Goal: Information Seeking & Learning: Learn about a topic

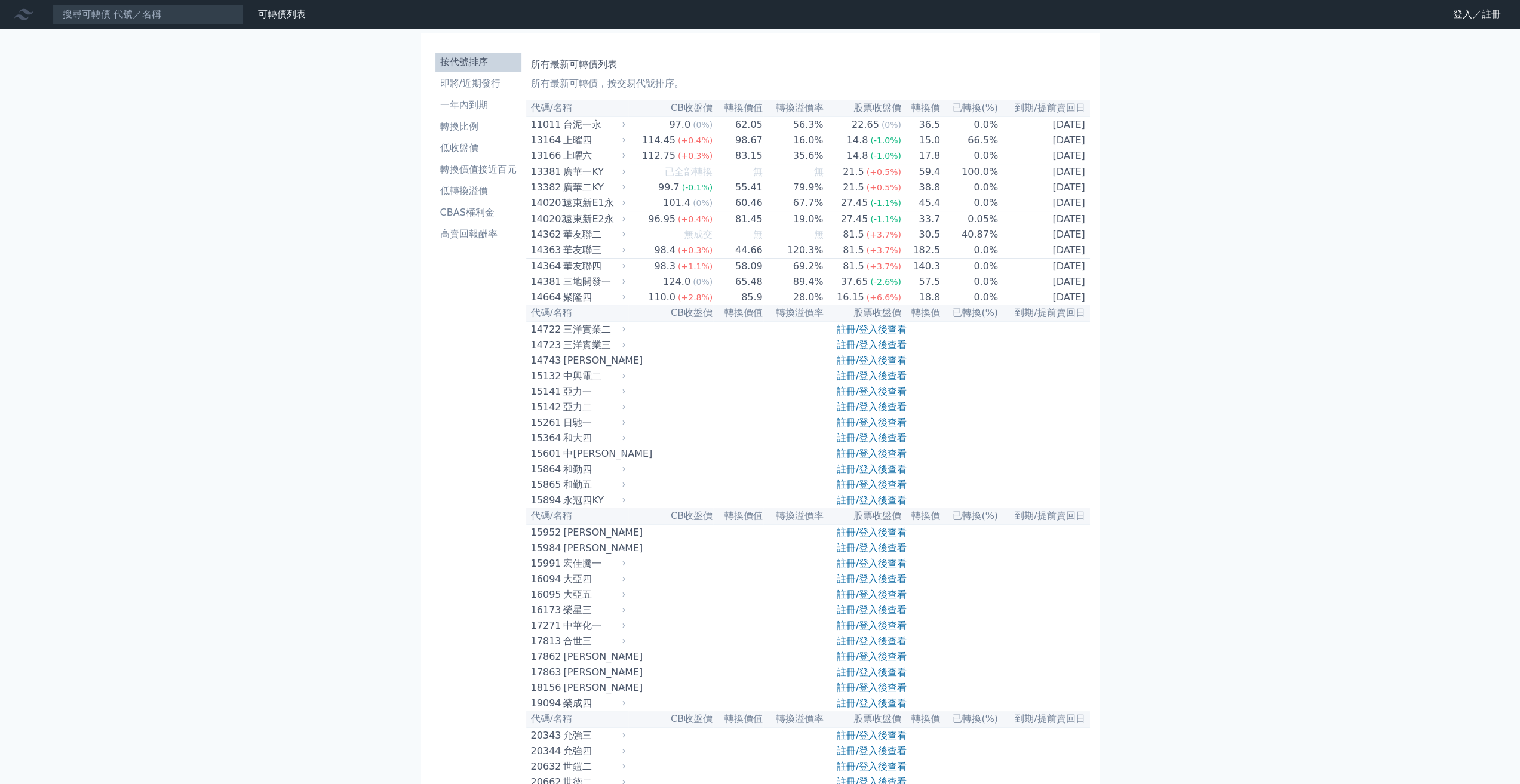
click at [574, 383] on div "中興電二" at bounding box center [593, 376] width 59 height 14
click at [877, 382] on link "註冊/登入後查看" at bounding box center [872, 376] width 70 height 11
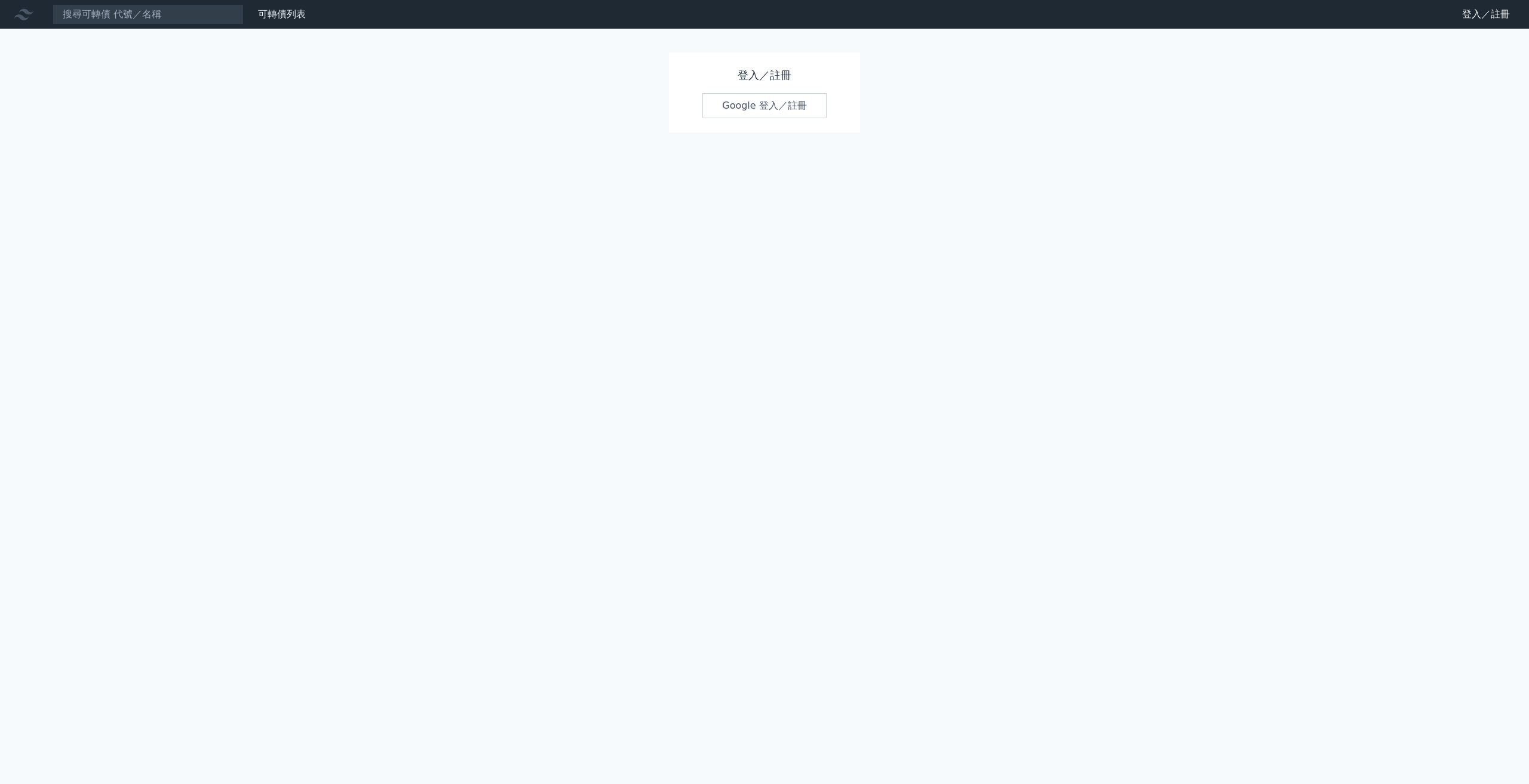
click at [766, 99] on link "Google 登入／註冊" at bounding box center [764, 105] width 125 height 25
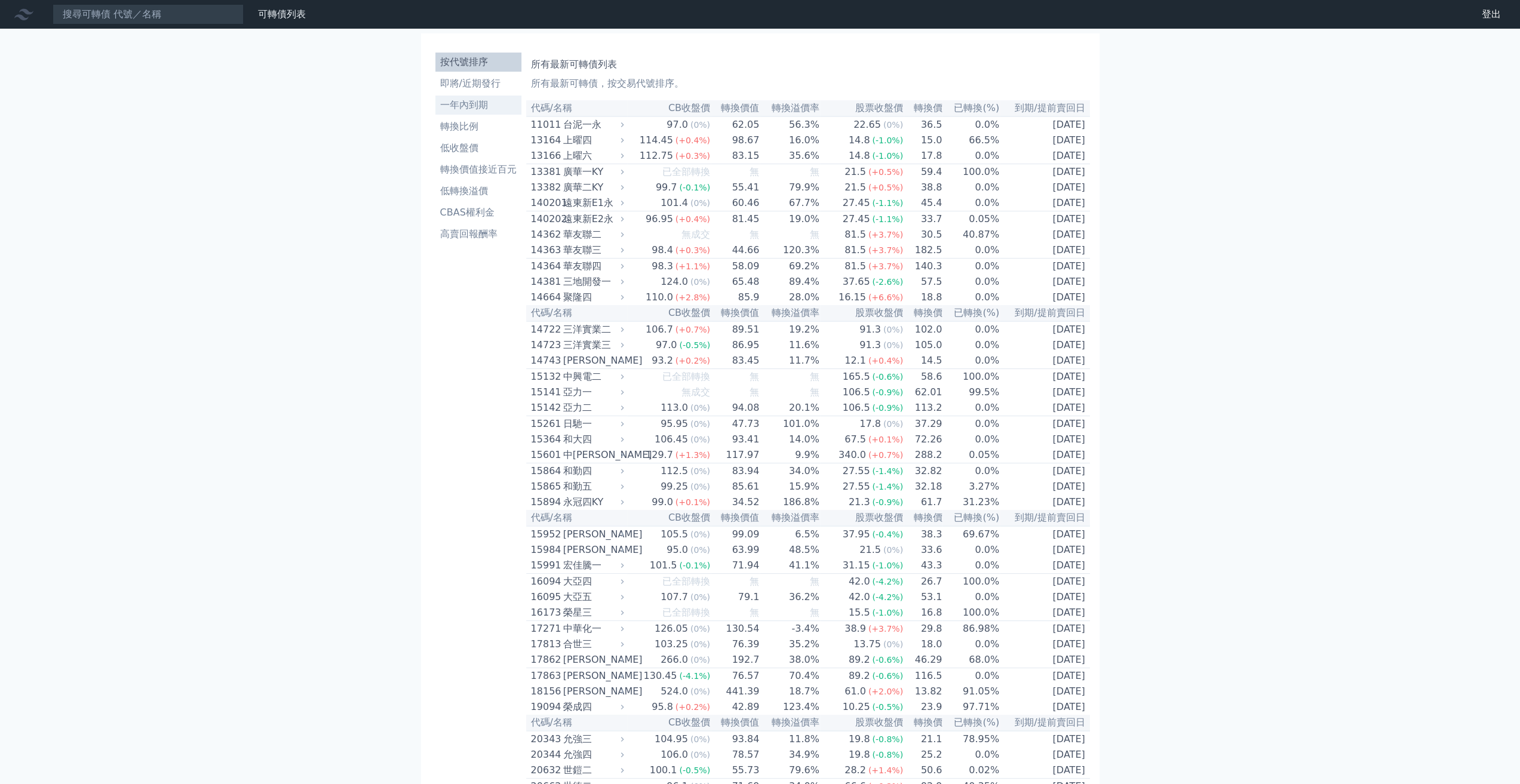
click at [456, 101] on li "一年內到期" at bounding box center [478, 105] width 86 height 14
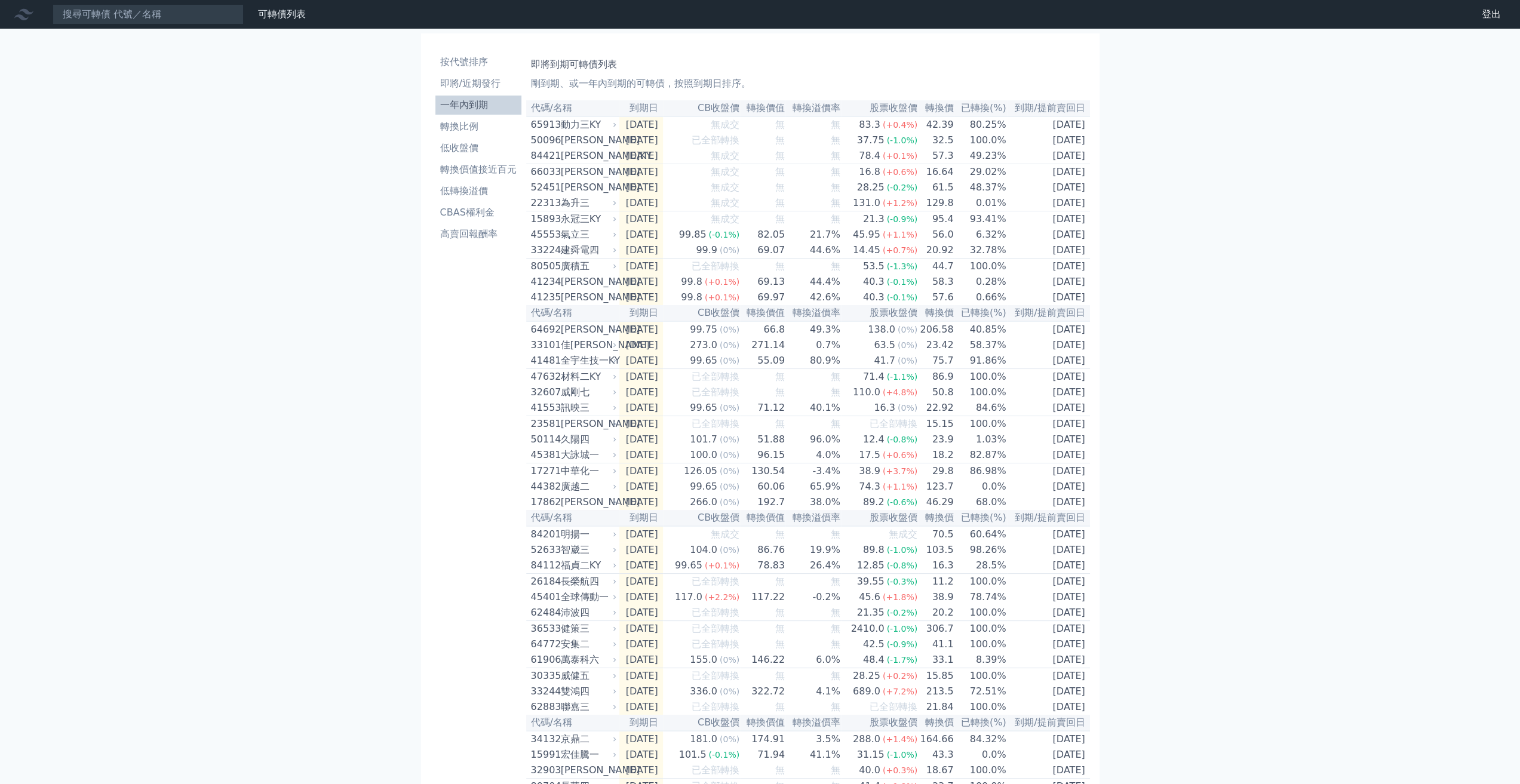
click at [980, 111] on th "已轉換(%)" at bounding box center [979, 108] width 52 height 16
click at [1001, 107] on th "已轉換(%)" at bounding box center [979, 108] width 52 height 16
click at [998, 121] on td "80.25%" at bounding box center [979, 124] width 52 height 16
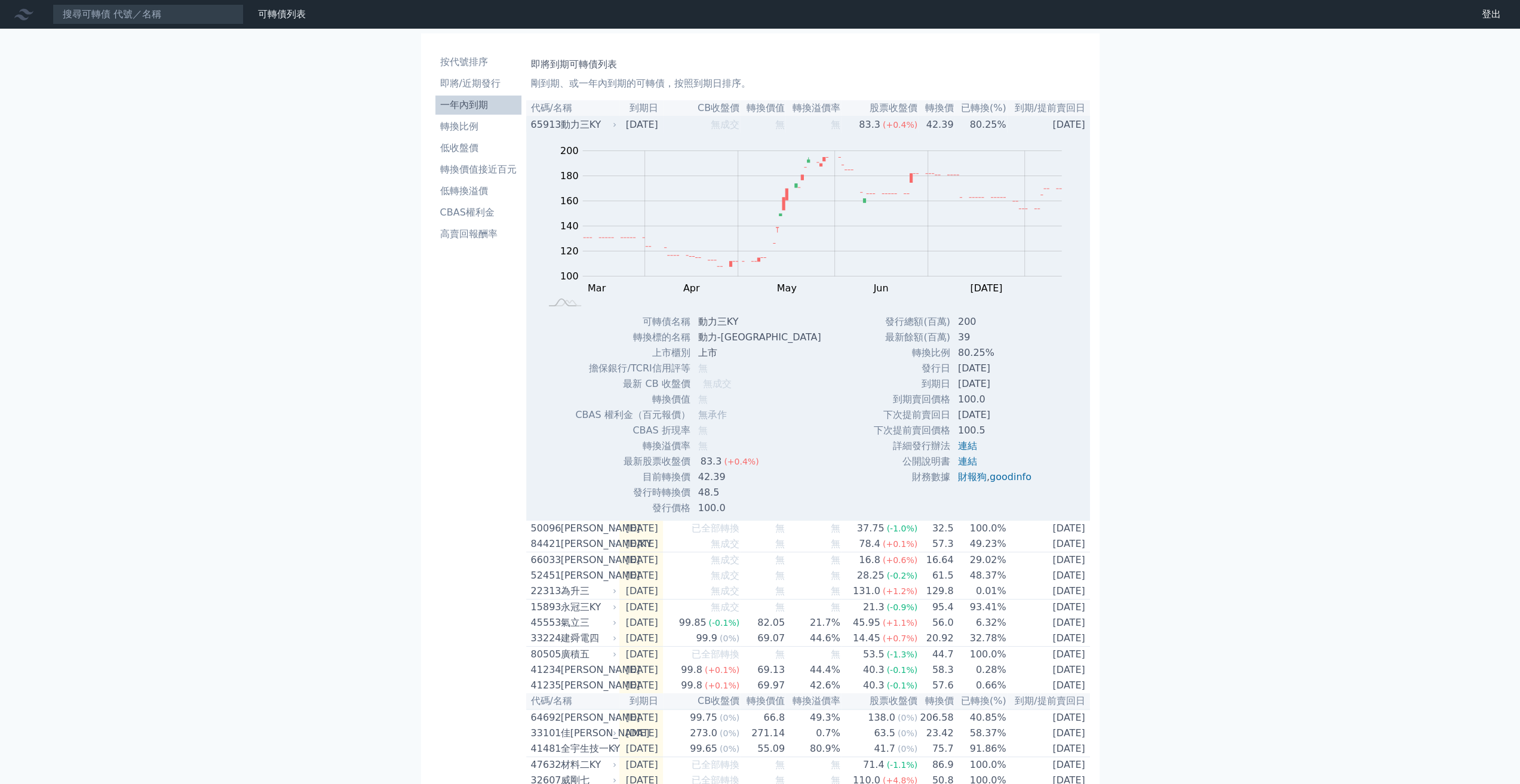
click at [998, 121] on td "80.25%" at bounding box center [979, 124] width 52 height 16
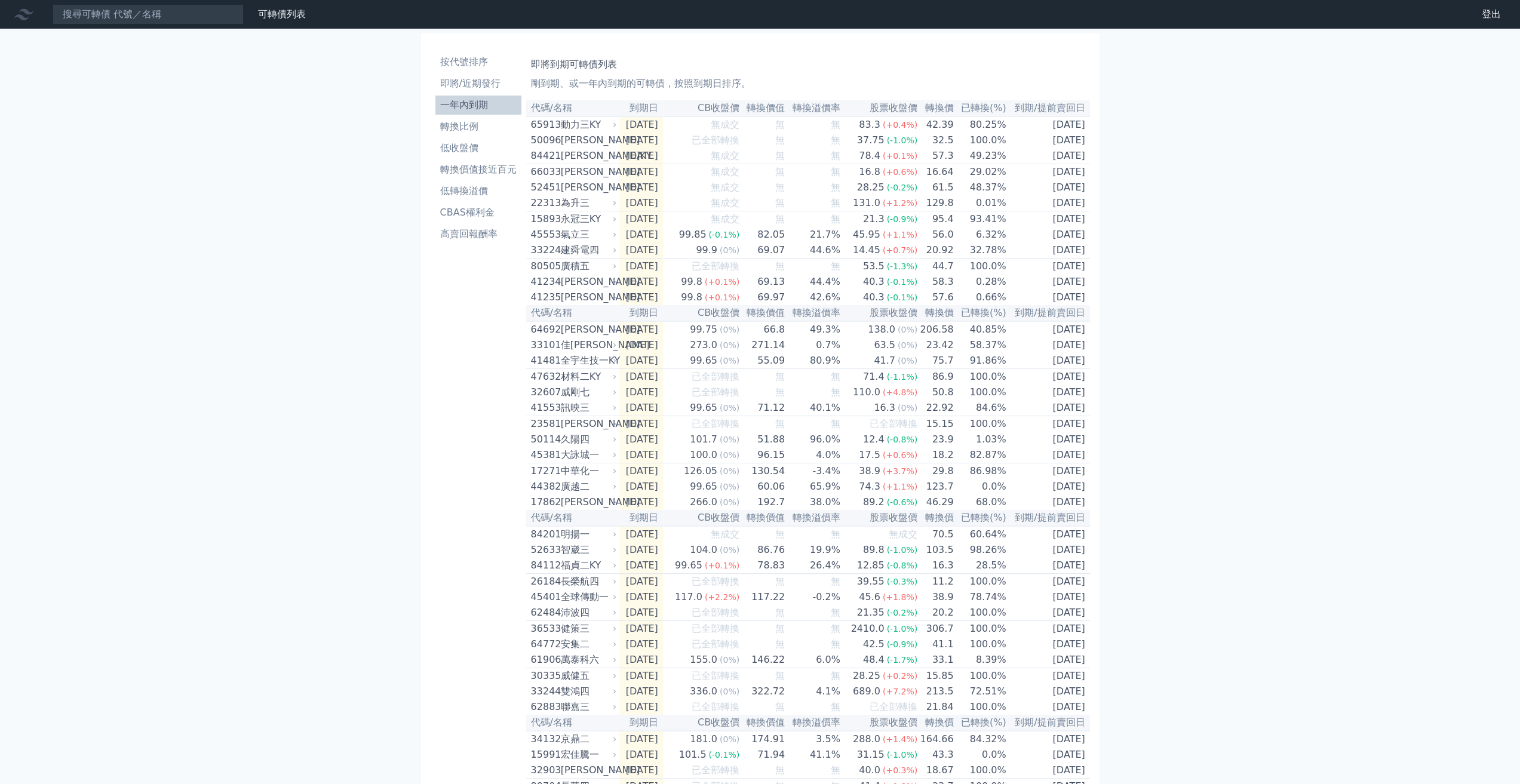
click at [992, 112] on th "已轉換(%)" at bounding box center [979, 108] width 52 height 16
click at [985, 105] on th "已轉換(%)" at bounding box center [979, 108] width 52 height 16
